Goal: Task Accomplishment & Management: Complete application form

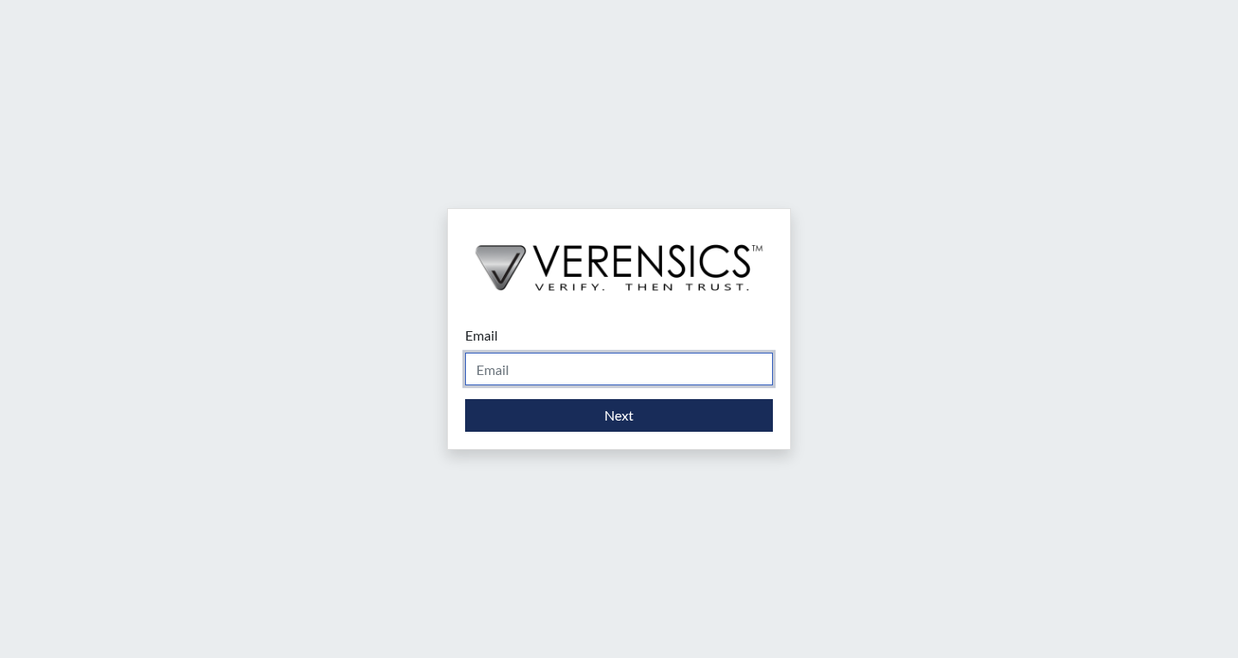
click at [590, 369] on input "Email" at bounding box center [619, 369] width 308 height 33
type input "[EMAIL_ADDRESS][PERSON_NAME][DOMAIN_NAME]"
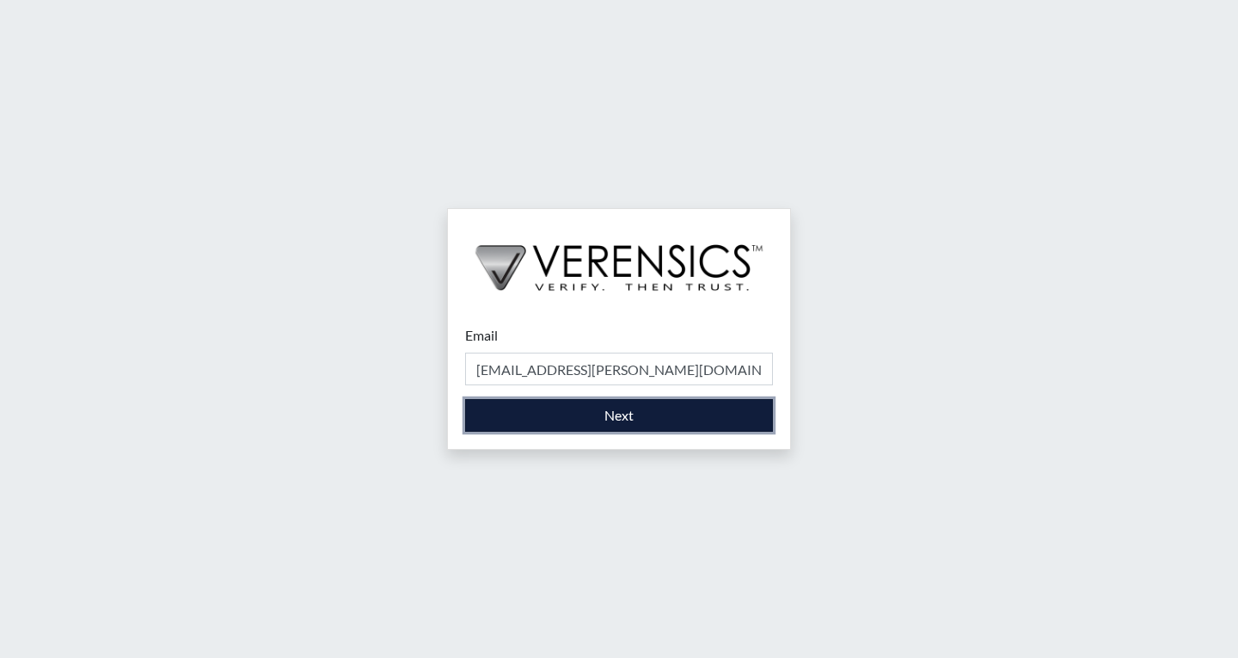
click at [624, 424] on button "Next" at bounding box center [619, 415] width 308 height 33
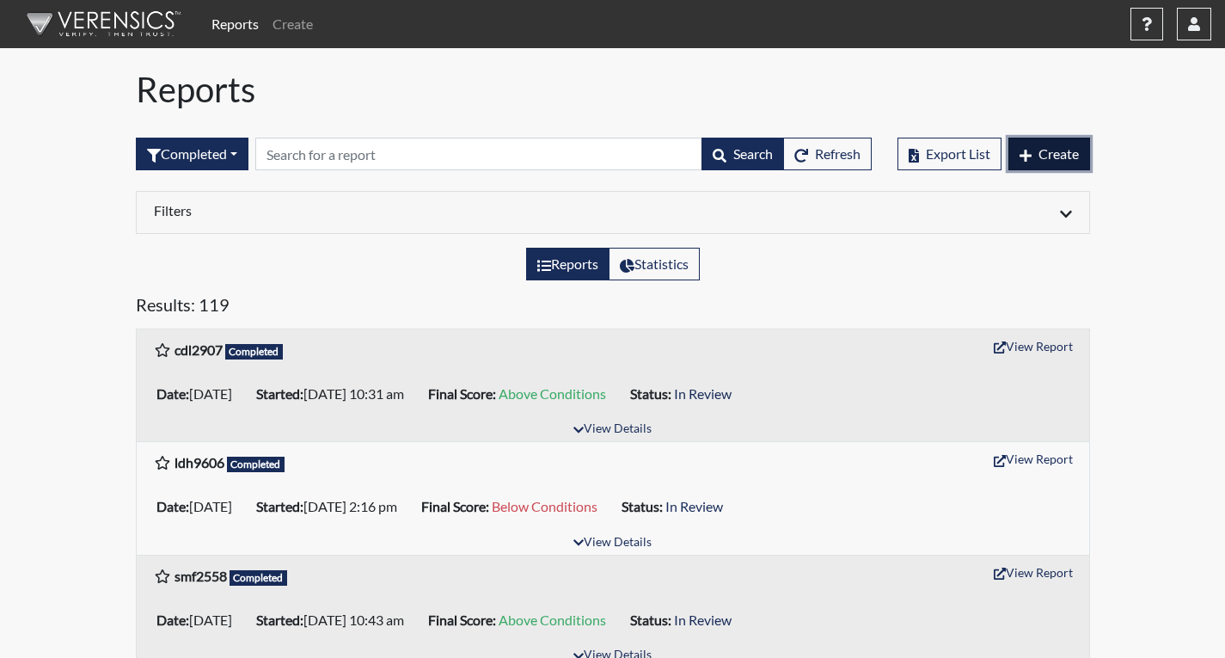
click at [1039, 155] on span "Create" at bounding box center [1059, 153] width 40 height 16
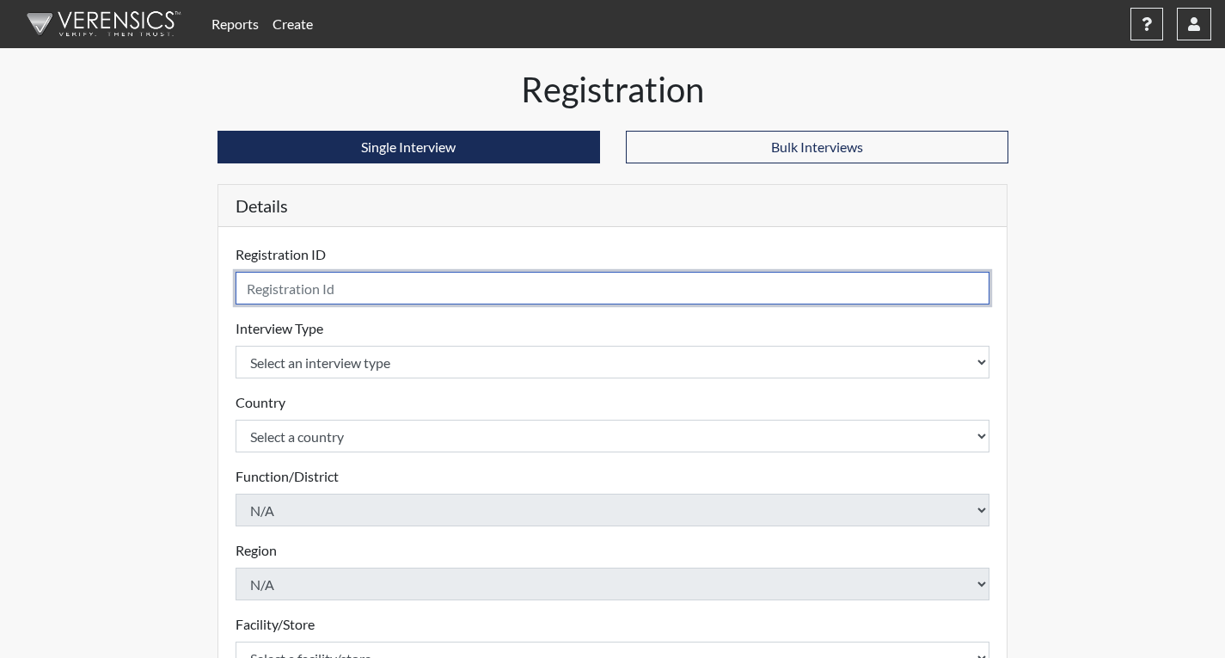
click at [359, 291] on input "text" at bounding box center [613, 288] width 755 height 33
type input "d"
type input "DJG4514"
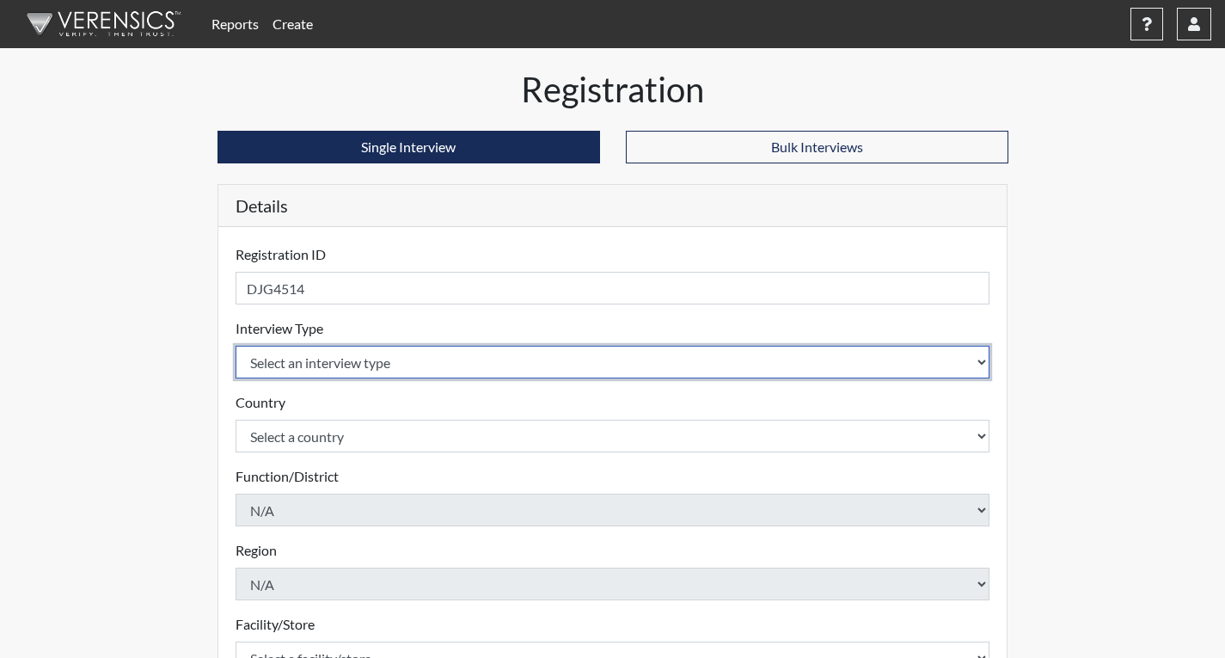
click at [511, 358] on select "Select an interview type Corrections Pre-Employment" at bounding box center [613, 362] width 755 height 33
select select "ff733e93-e1bf-11ea-9c9f-0eff0cf7eb8f"
click at [236, 346] on select "Select an interview type Corrections Pre-Employment" at bounding box center [613, 362] width 755 height 33
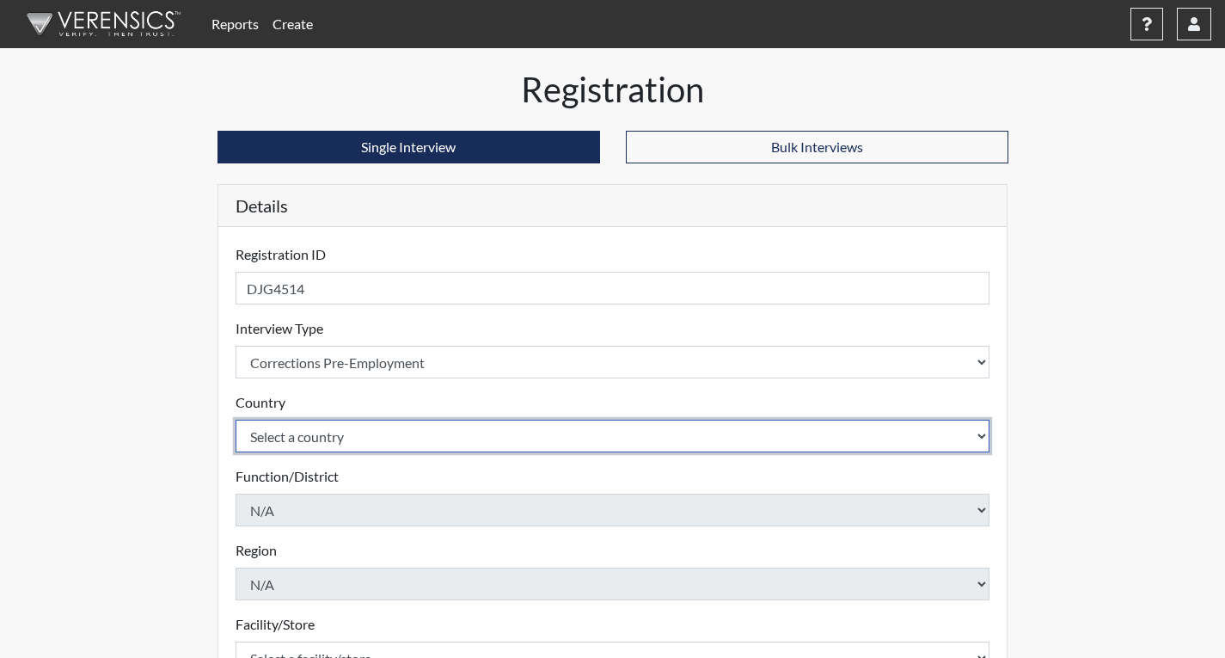
click at [474, 433] on select "Select a country [GEOGRAPHIC_DATA] [GEOGRAPHIC_DATA]" at bounding box center [613, 436] width 755 height 33
select select "united-states-of-[GEOGRAPHIC_DATA]"
click at [236, 420] on select "Select a country [GEOGRAPHIC_DATA] [GEOGRAPHIC_DATA]" at bounding box center [613, 436] width 755 height 33
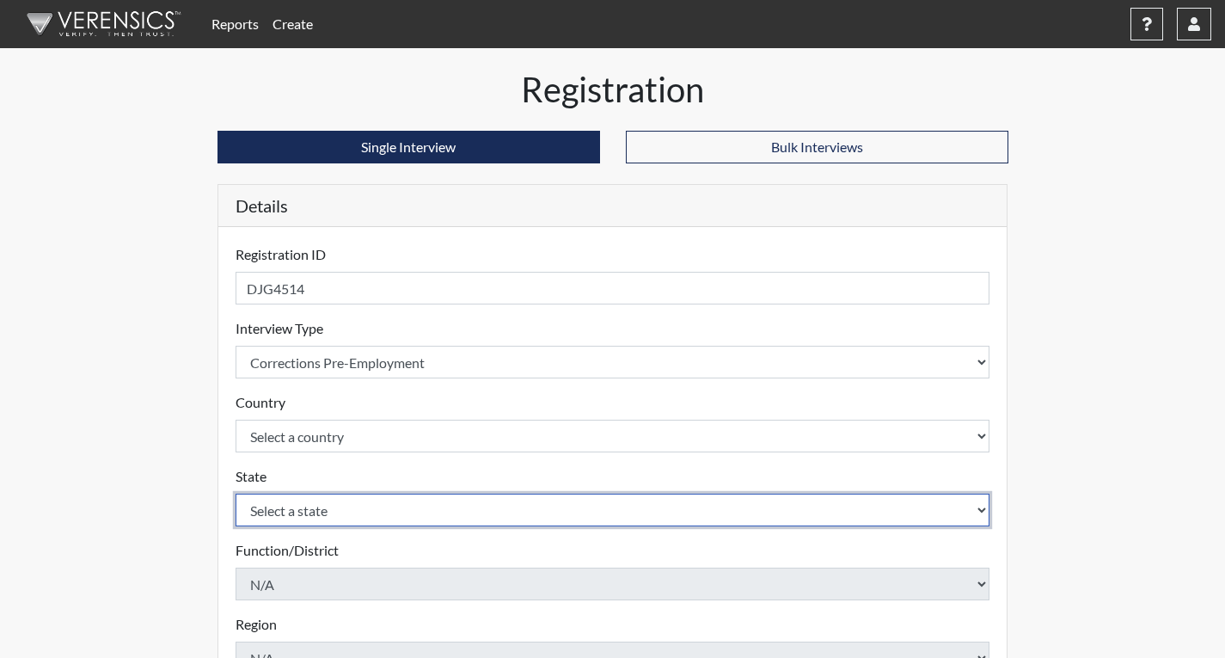
click at [488, 512] on select "Select a state [US_STATE] [US_STATE] [US_STATE] [US_STATE] [US_STATE] [US_STATE…" at bounding box center [613, 510] width 755 height 33
select select "GA"
click at [236, 494] on select "Select a state [US_STATE] [US_STATE] [US_STATE] [US_STATE] [US_STATE] [US_STATE…" at bounding box center [613, 510] width 755 height 33
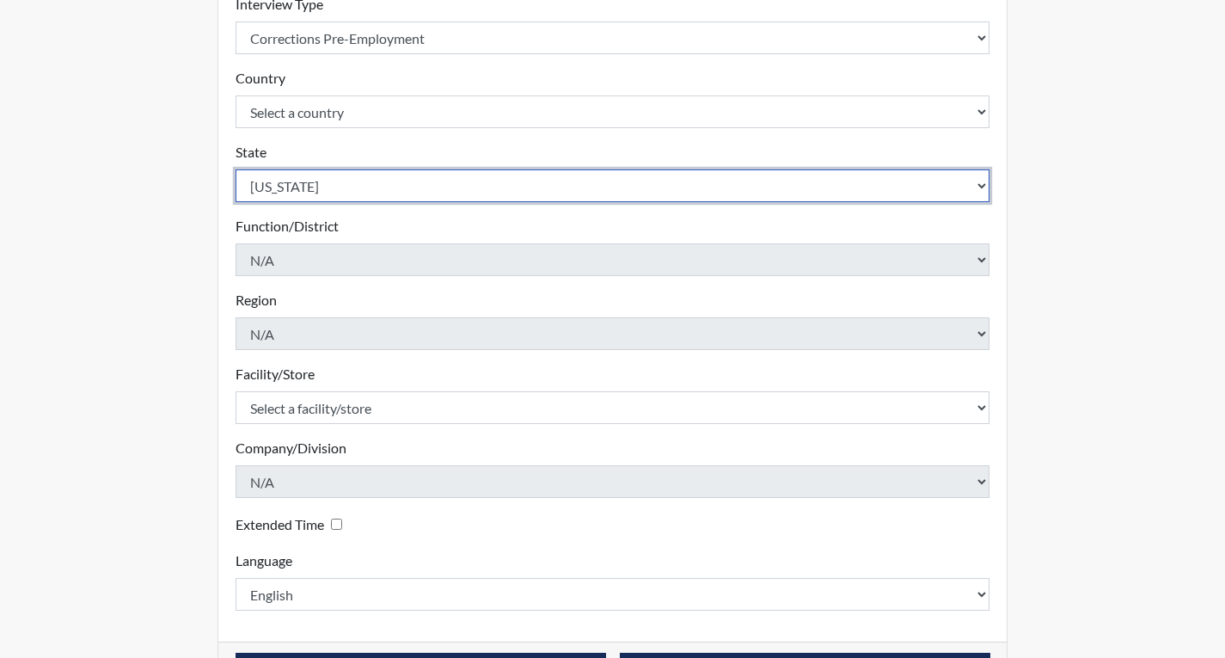
scroll to position [344, 0]
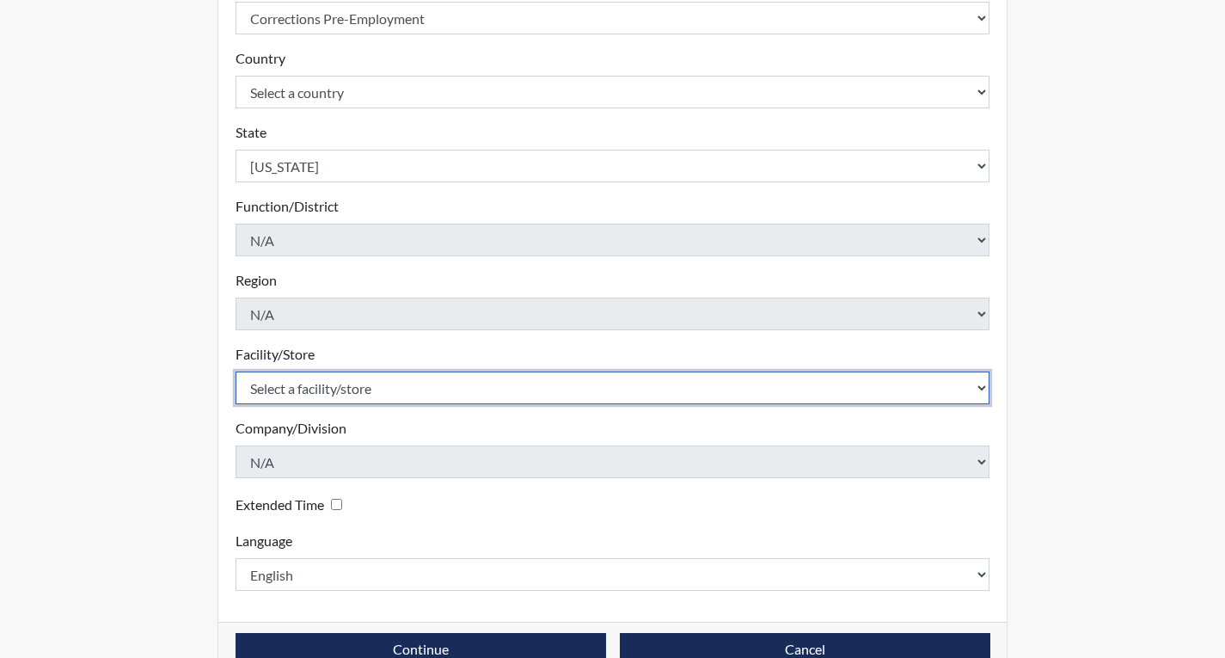
click at [821, 377] on select "Select a facility/store Coastal SP" at bounding box center [613, 387] width 755 height 33
select select "1ca32380-6dc3-48c7-adf5-9eb7d7284c70"
click at [236, 371] on select "Select a facility/store Coastal SP" at bounding box center [613, 387] width 755 height 33
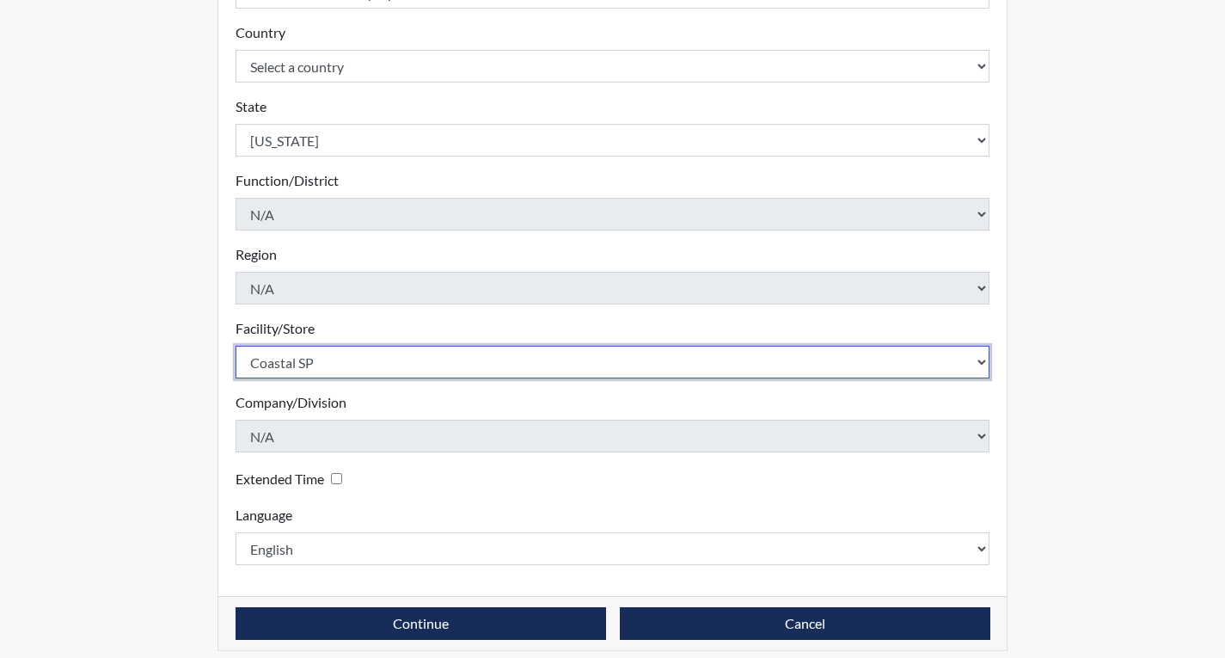
scroll to position [384, 0]
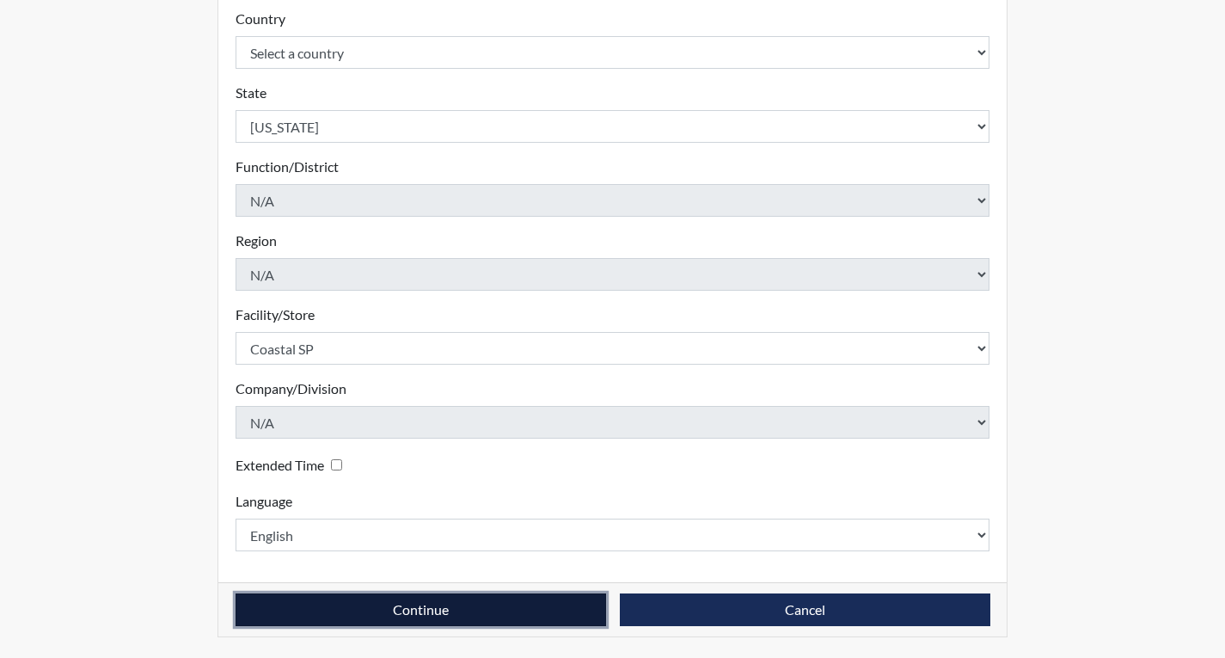
click at [529, 606] on button "Continue" at bounding box center [421, 609] width 371 height 33
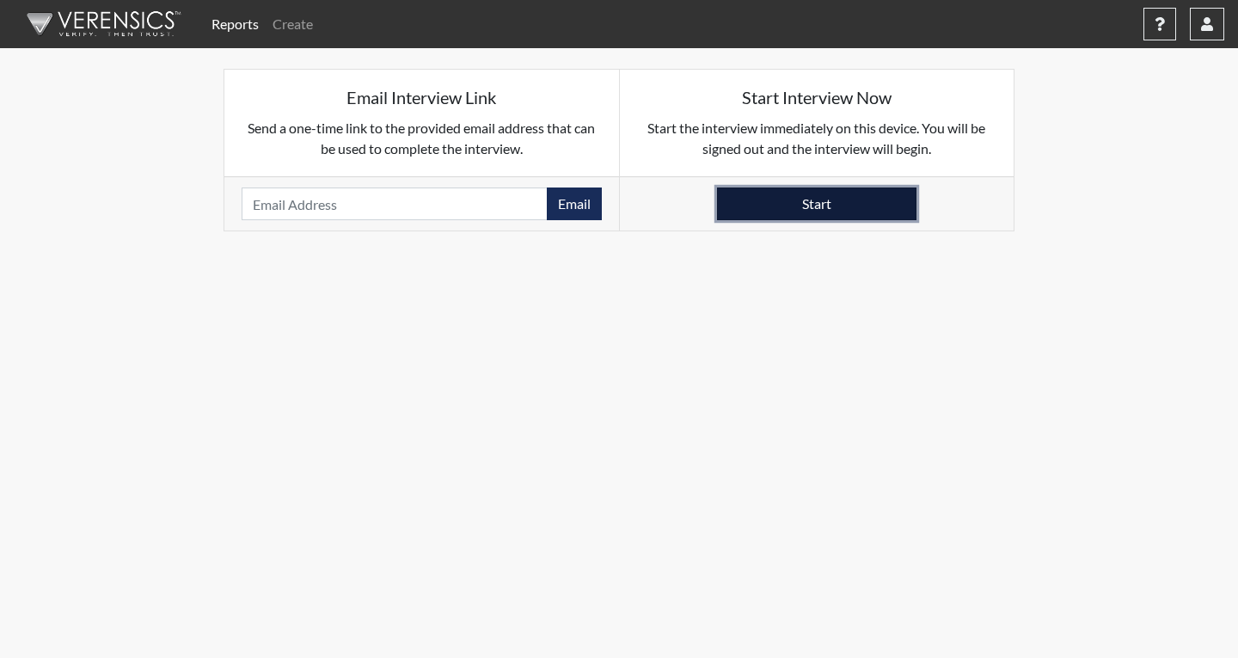
click at [778, 210] on button "Start" at bounding box center [817, 203] width 200 height 33
